Goal: Task Accomplishment & Management: Complete application form

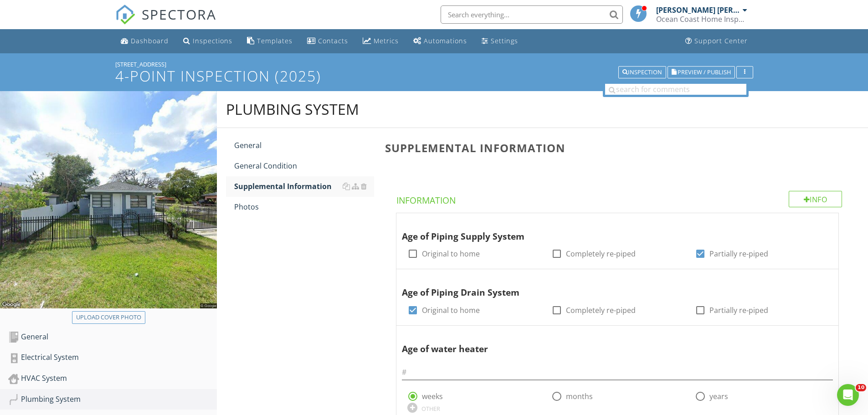
scroll to position [107, 0]
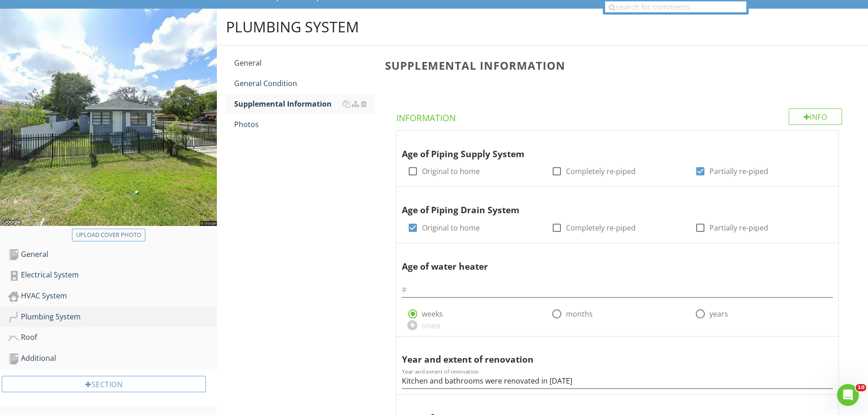
scroll to position [91, 0]
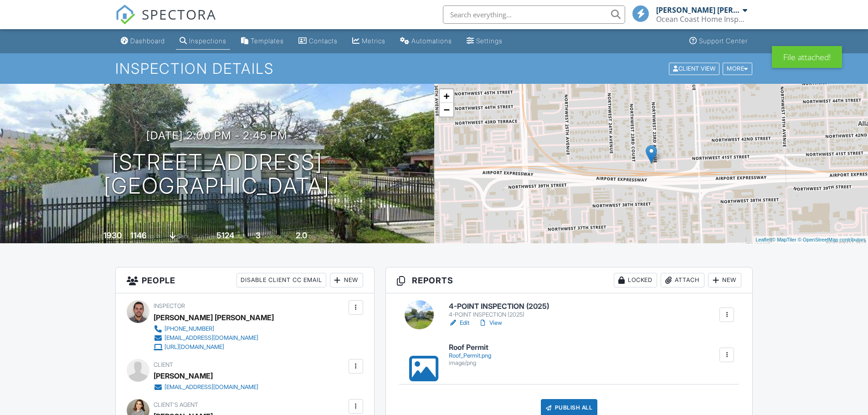
scroll to position [91, 0]
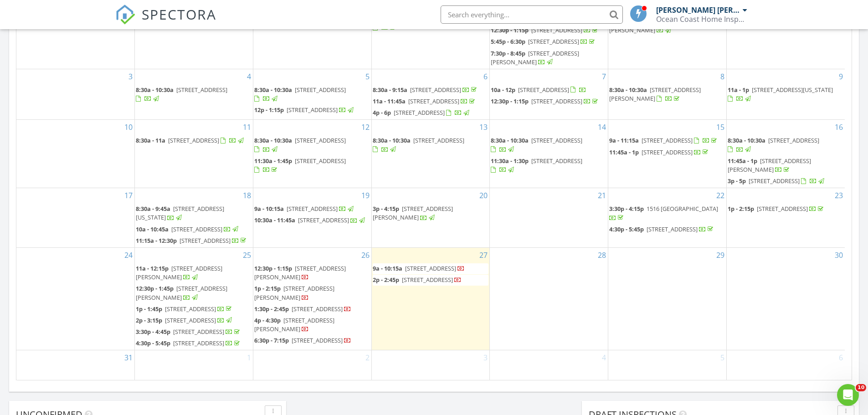
scroll to position [159, 0]
click at [420, 264] on span "4029 Pinewood Ln, Weston 33331" at bounding box center [430, 268] width 51 height 8
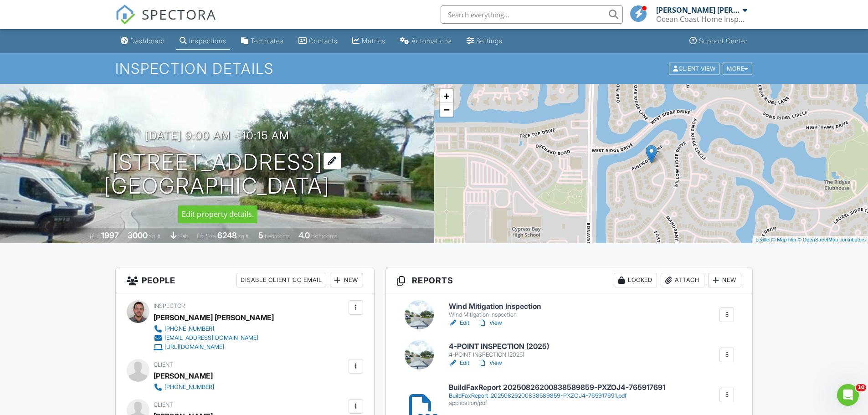
click at [185, 158] on h1 "4029 Pinewood Ln Weston, FL 33331" at bounding box center [217, 174] width 226 height 48
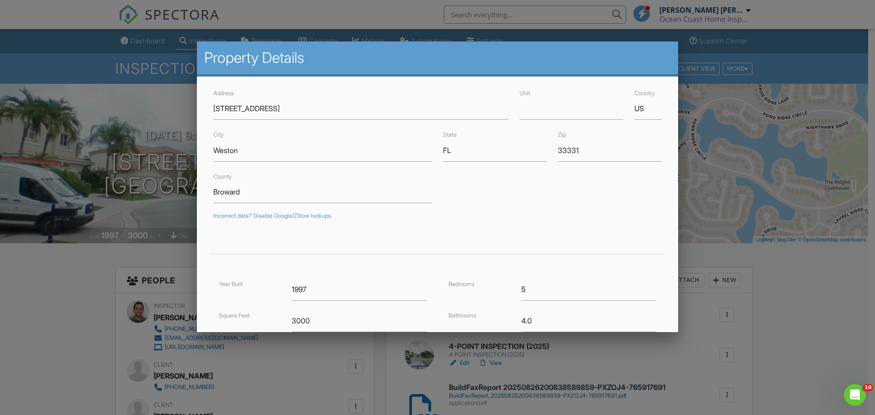
click at [95, 128] on div at bounding box center [437, 213] width 875 height 519
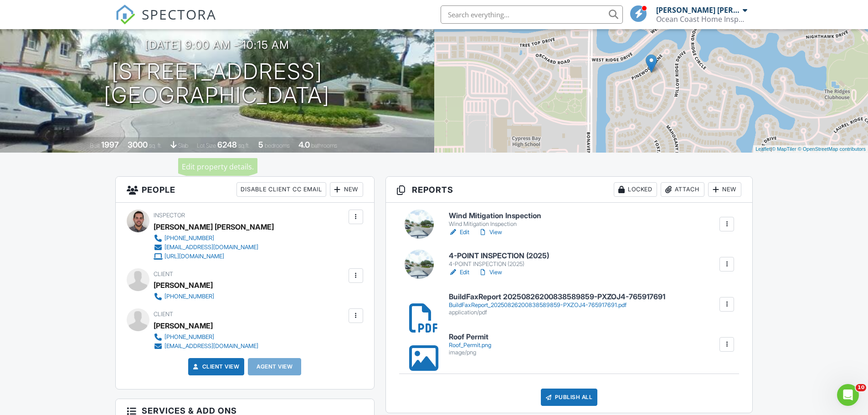
scroll to position [91, 0]
click at [471, 215] on h6 "Wind Mitigation Inspection" at bounding box center [495, 215] width 92 height 8
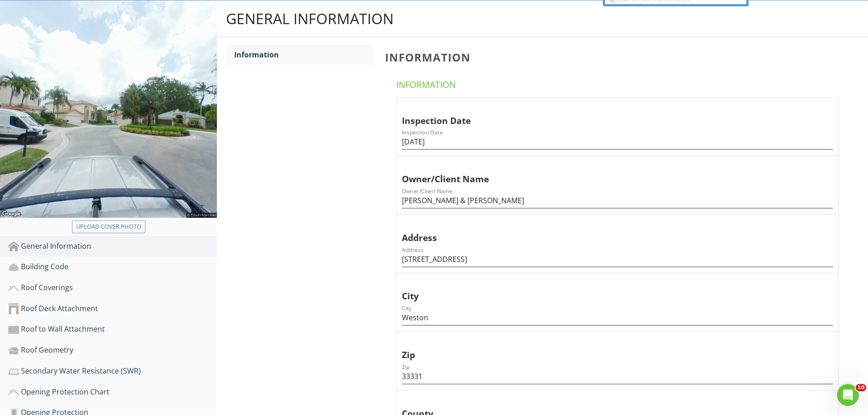
scroll to position [91, 0]
click at [67, 350] on div "Roof Geometry" at bounding box center [112, 350] width 209 height 12
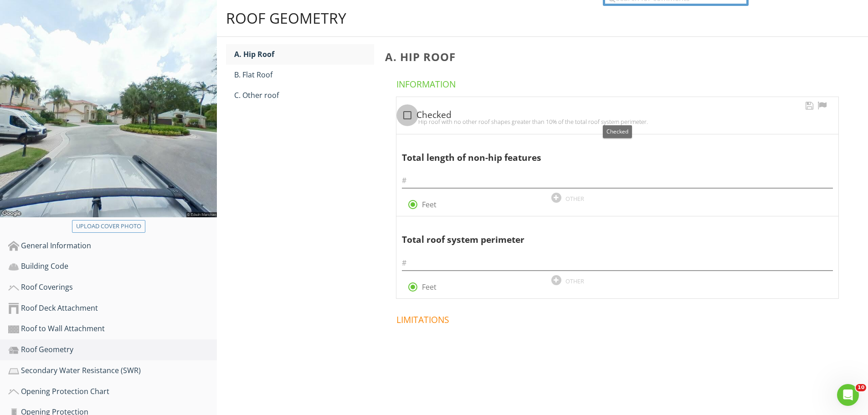
click at [407, 117] on div at bounding box center [407, 115] width 15 height 15
checkbox input "true"
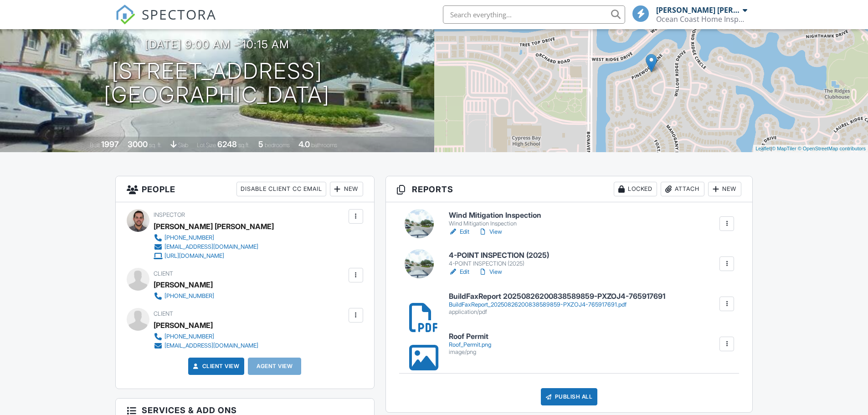
scroll to position [91, 0]
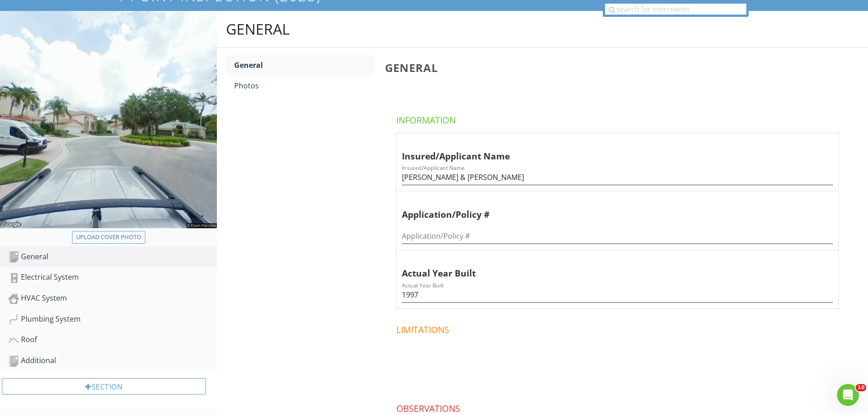
scroll to position [154, 0]
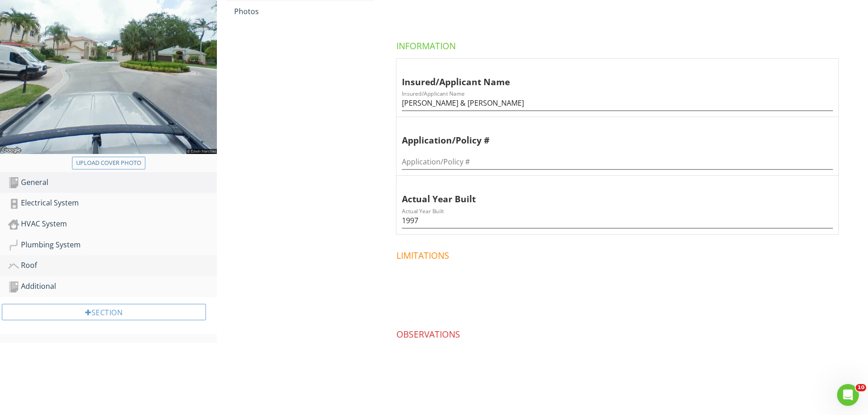
click at [29, 265] on div "Roof" at bounding box center [112, 266] width 209 height 12
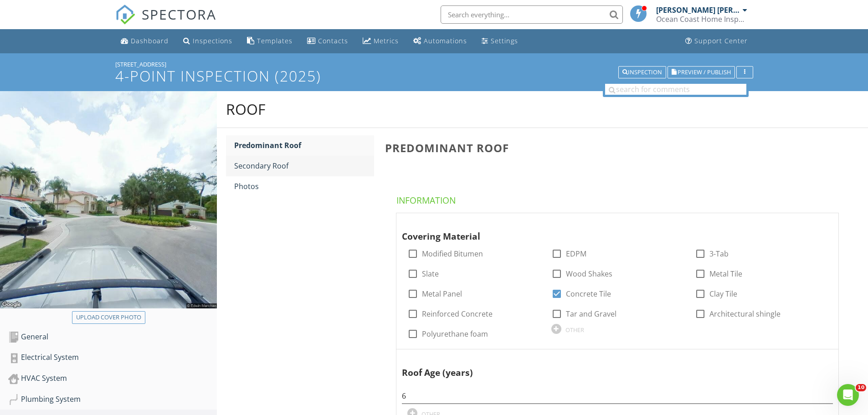
click at [260, 168] on div "Secondary Roof" at bounding box center [304, 165] width 140 height 11
click at [250, 189] on div "Photos" at bounding box center [304, 186] width 140 height 11
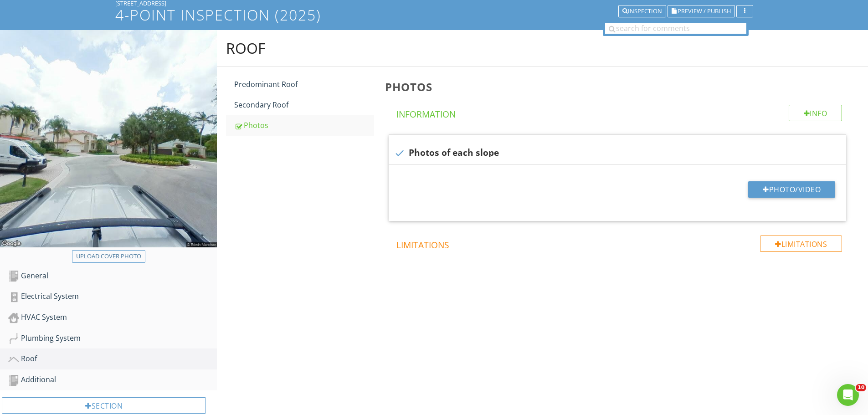
scroll to position [82, 0]
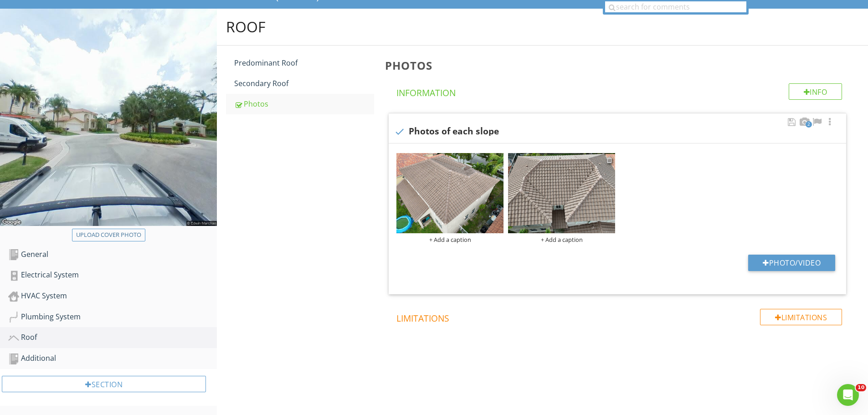
click at [609, 161] on div at bounding box center [609, 159] width 6 height 7
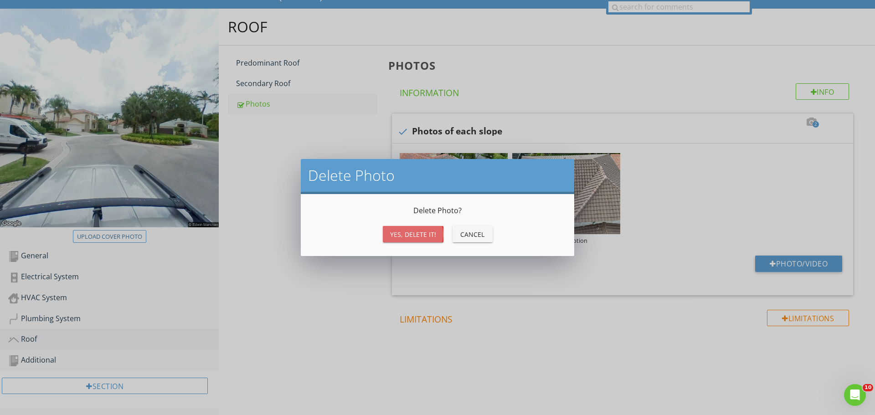
click at [426, 236] on div "Yes, Delete it!" at bounding box center [413, 235] width 46 height 10
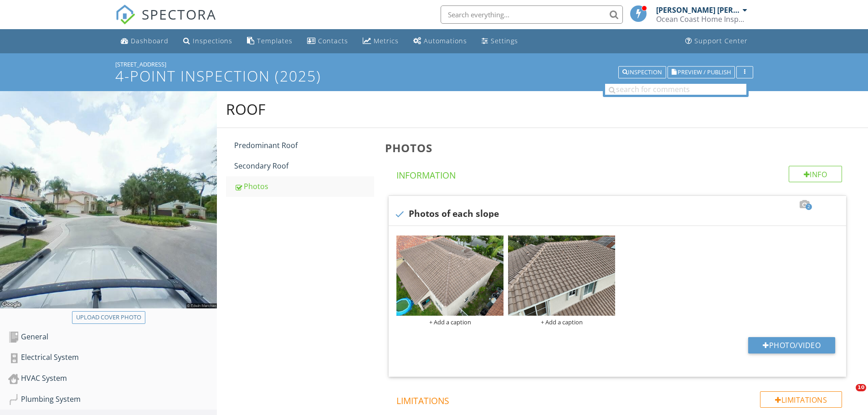
scroll to position [82, 0]
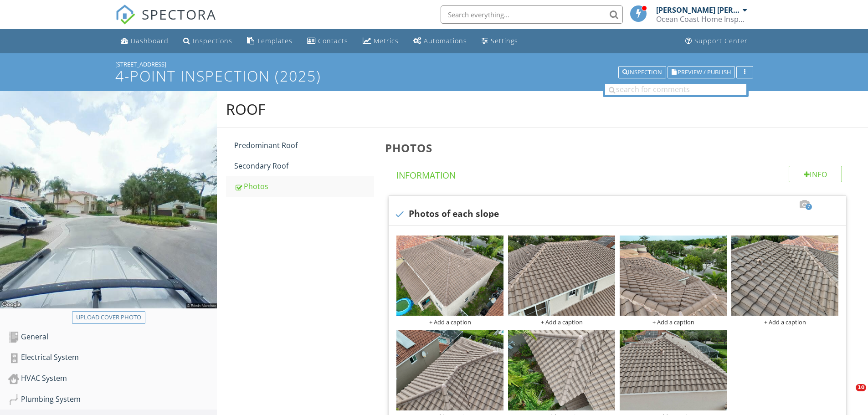
scroll to position [82, 0]
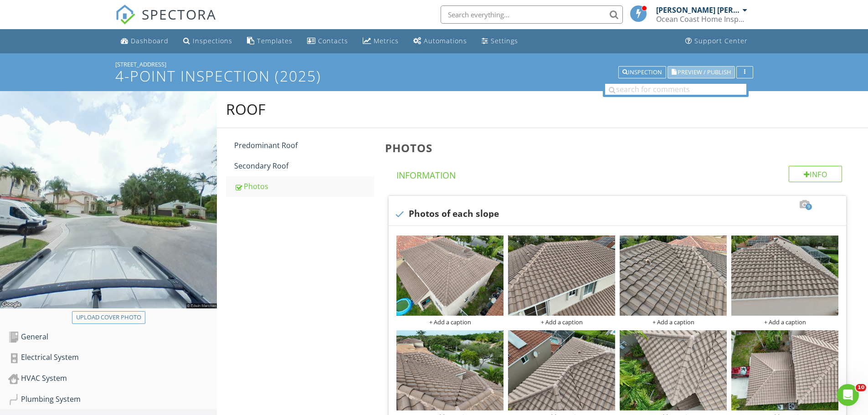
click at [700, 72] on span "Preview / Publish" at bounding box center [704, 72] width 53 height 6
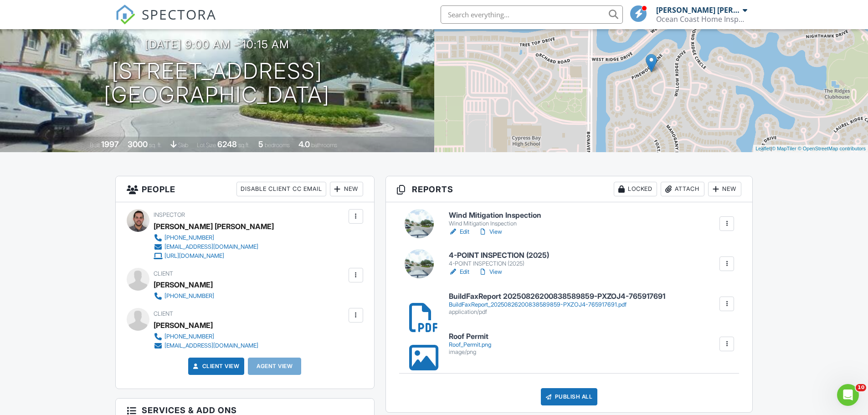
click at [490, 215] on h6 "Wind Mitigation Inspection" at bounding box center [495, 215] width 92 height 8
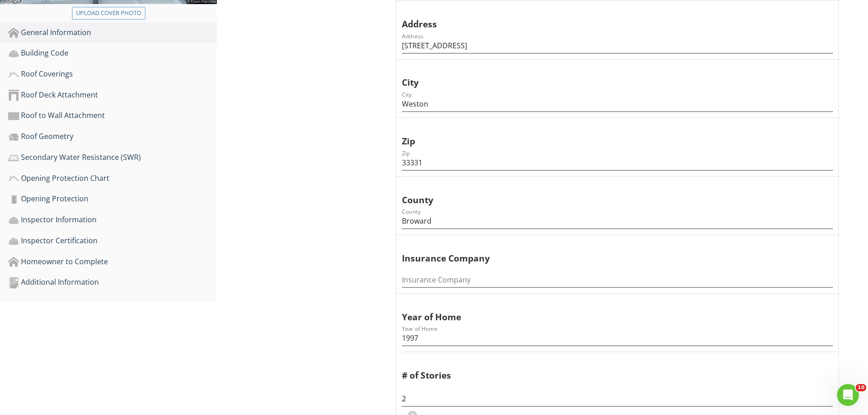
scroll to position [319, 0]
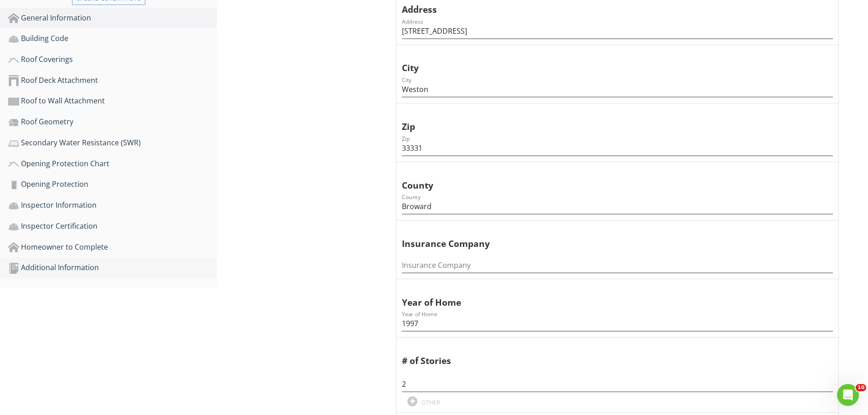
click at [65, 267] on div "Additional Information" at bounding box center [112, 268] width 209 height 12
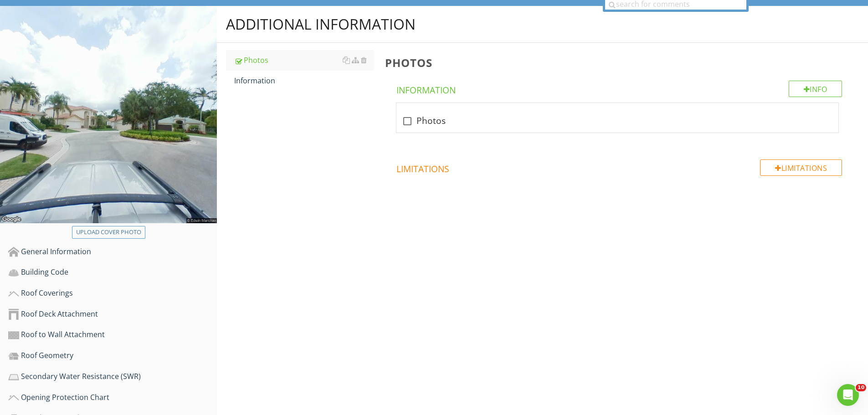
scroll to position [55, 0]
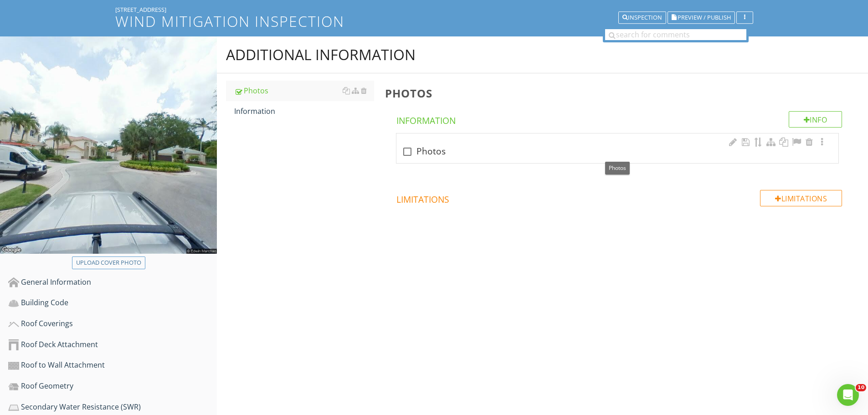
click at [409, 154] on div at bounding box center [407, 151] width 15 height 15
checkbox input "true"
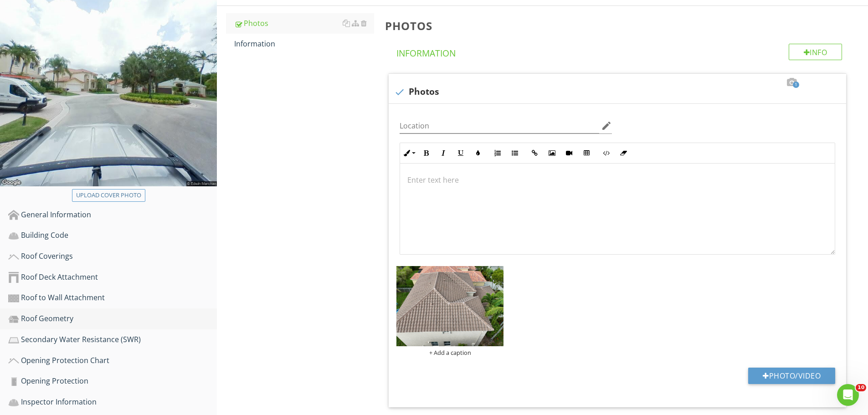
scroll to position [100, 0]
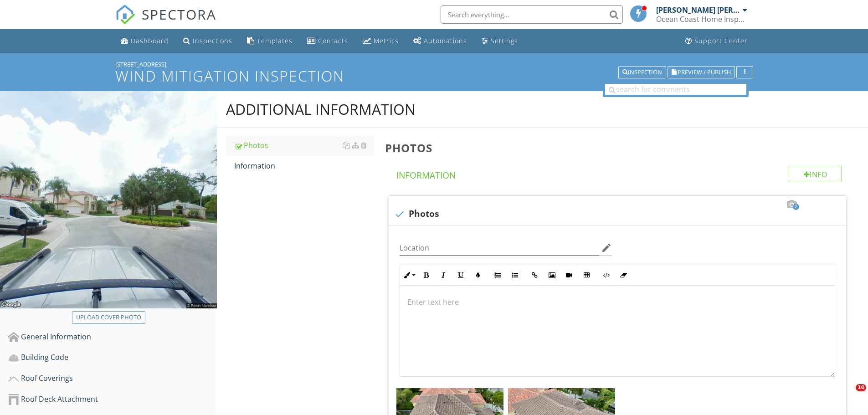
scroll to position [100, 0]
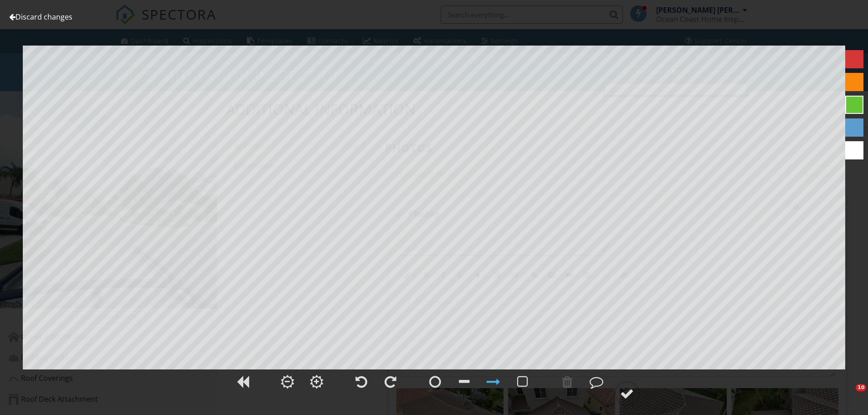
scroll to position [219, 0]
